Goal: Task Accomplishment & Management: Complete application form

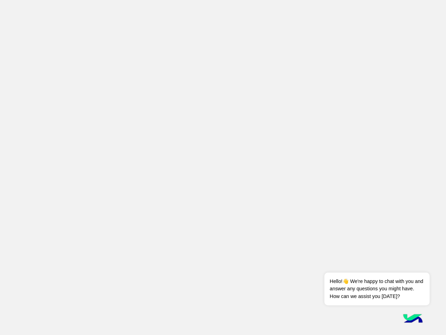
click at [223, 167] on app-root at bounding box center [223, 167] width 446 height 335
click at [409, 264] on div "Dismiss ✕ Hello!👋 We're happy to chat with you and answer any questions you mig…" at bounding box center [377, 281] width 105 height 48
click at [377, 289] on span "Hello!👋 We're happy to chat with you and answer any questions you might have. H…" at bounding box center [377, 288] width 105 height 33
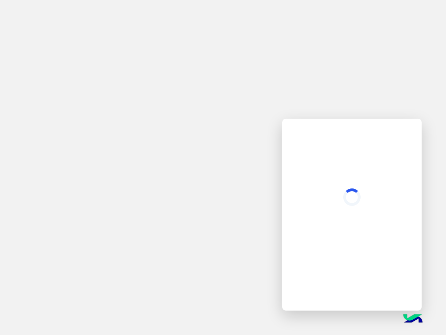
click at [413, 319] on img at bounding box center [413, 319] width 24 height 24
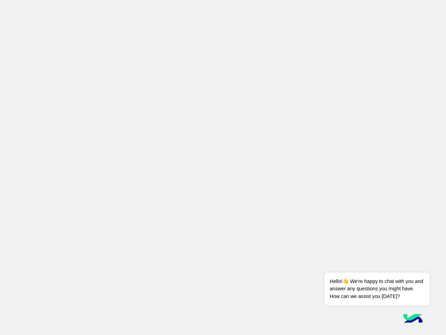
click at [223, 167] on app-root at bounding box center [223, 167] width 446 height 335
click at [409, 264] on div "Dismiss ✕ Hello!👋 We're happy to chat with you and answer any questions you mig…" at bounding box center [377, 281] width 105 height 48
click at [377, 289] on span "Hello!👋 We're happy to chat with you and answer any questions you might have. H…" at bounding box center [377, 288] width 105 height 33
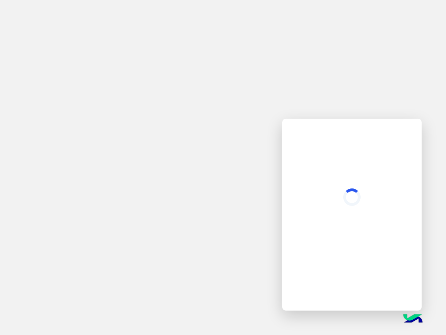
click at [413, 319] on img at bounding box center [413, 319] width 24 height 24
